Goal: Find contact information: Find contact information

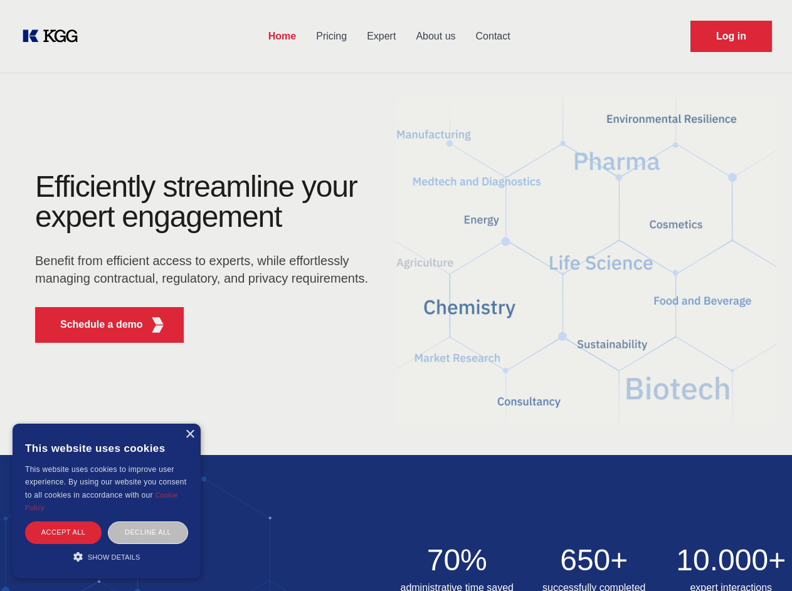
click at [396, 295] on div "Efficiently streamline your expert engagement Benefit from efficient access to …" at bounding box center [205, 262] width 381 height 181
click at [94, 325] on p "Schedule a demo" at bounding box center [101, 324] width 83 height 15
click at [189, 435] on div "× This website uses cookies This website uses cookies to improve user experienc…" at bounding box center [107, 501] width 188 height 155
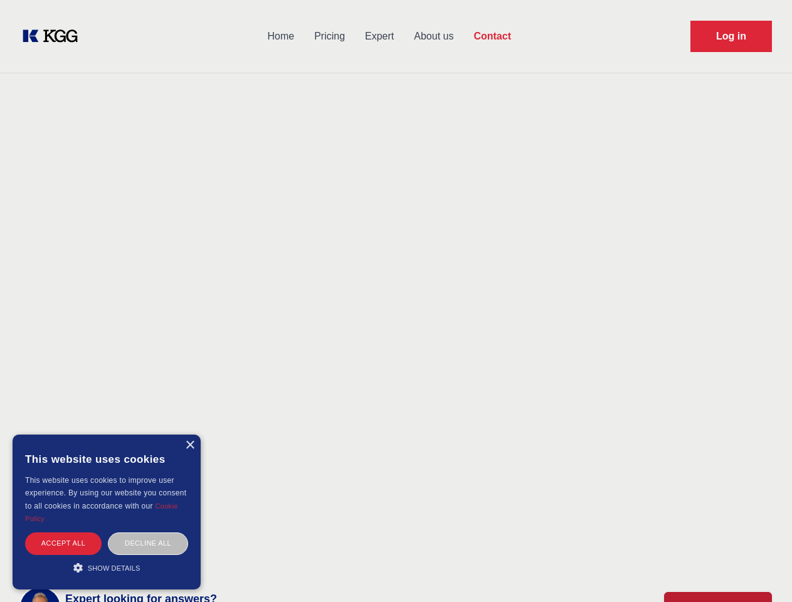
click at [63, 532] on div "Accept all" at bounding box center [63, 543] width 77 height 22
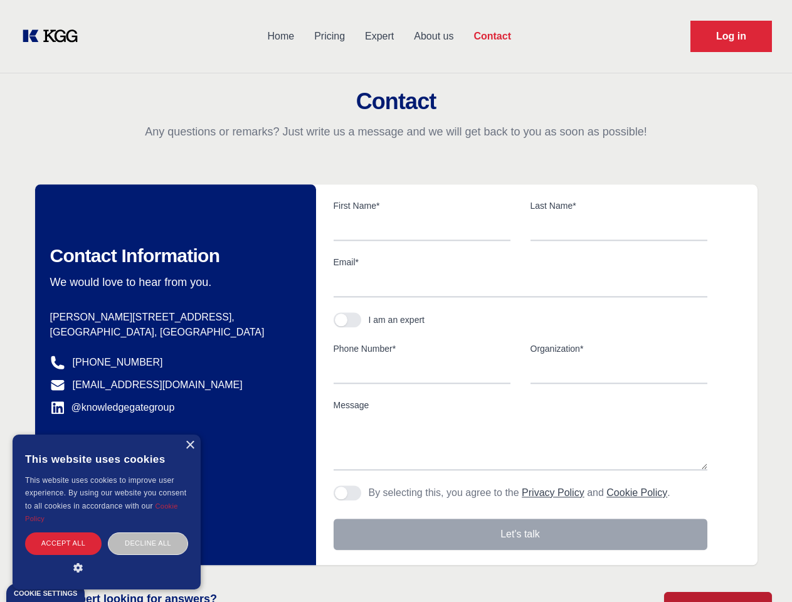
click at [148, 532] on div "Decline all" at bounding box center [148, 543] width 80 height 22
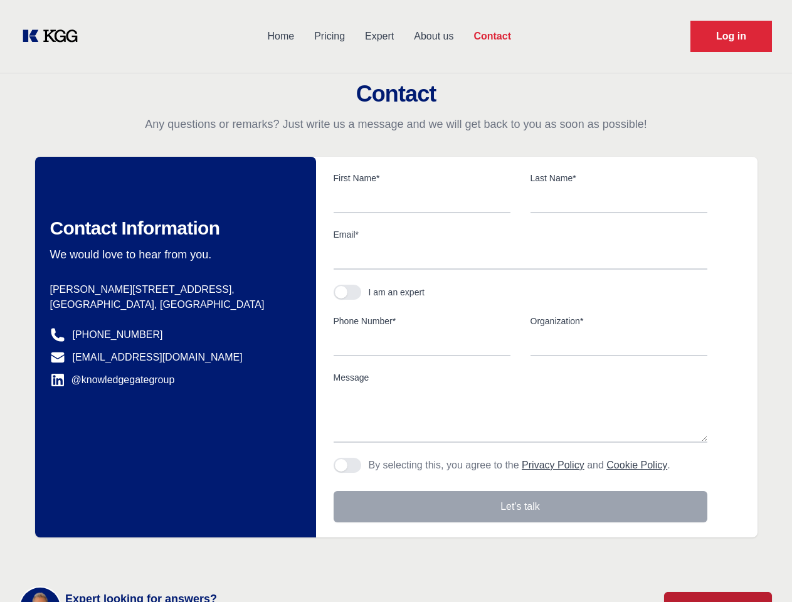
click at [107, 557] on main "Contact Any questions or remarks? Just write us a message and we will get back …" at bounding box center [396, 326] width 792 height 653
